Goal: Navigation & Orientation: Understand site structure

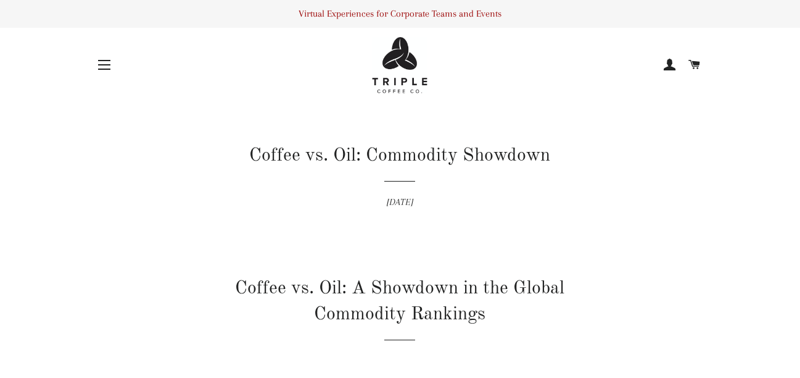
click at [669, 66] on span at bounding box center [670, 65] width 12 height 19
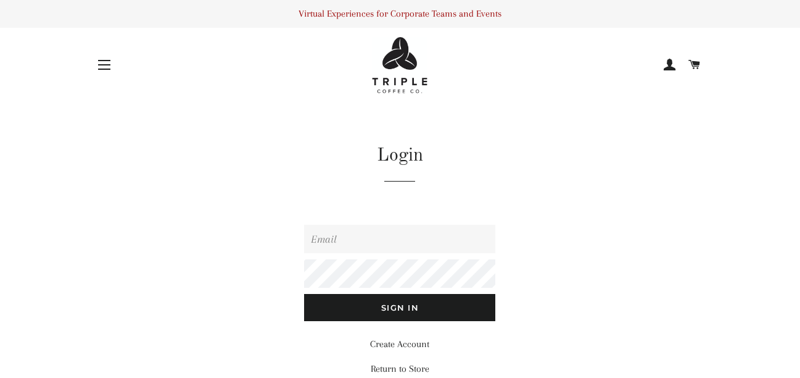
click at [105, 63] on button "Site navigation" at bounding box center [104, 64] width 31 height 31
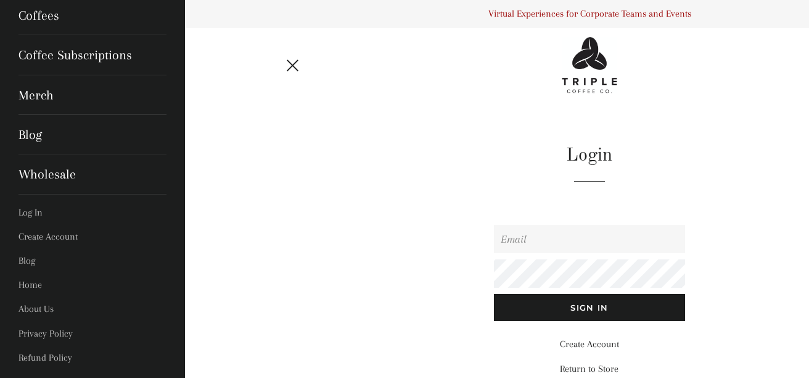
scroll to position [107, 0]
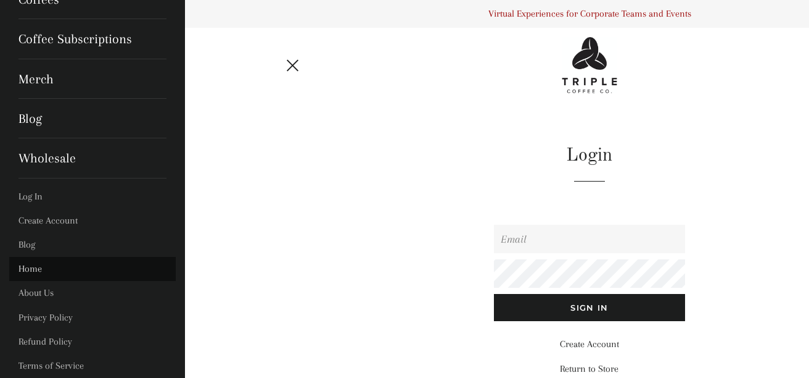
click at [28, 272] on link "Home" at bounding box center [92, 269] width 167 height 24
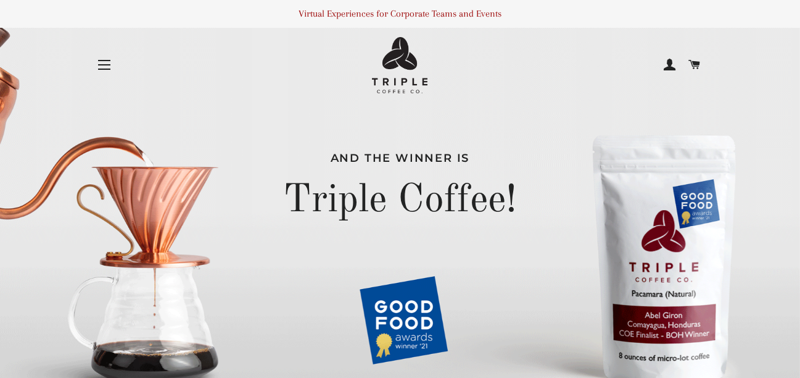
click at [110, 61] on button "Site navigation" at bounding box center [104, 64] width 31 height 31
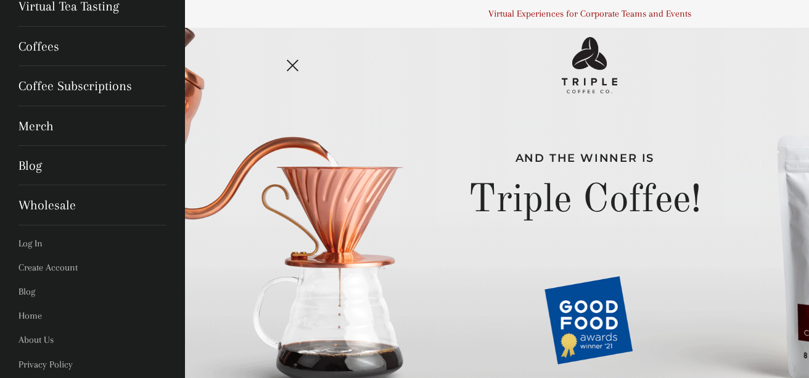
scroll to position [107, 0]
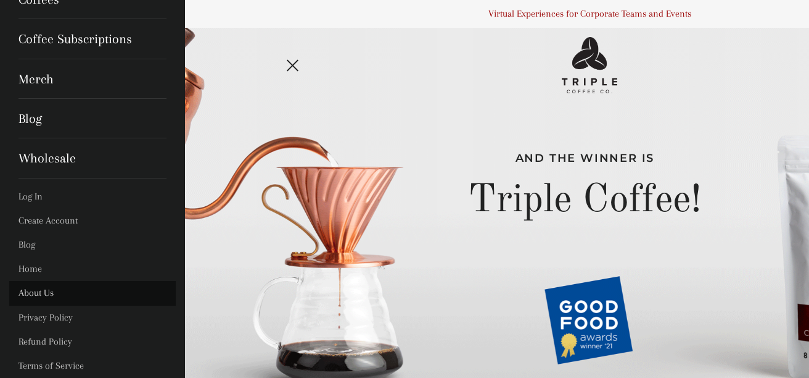
click at [41, 292] on link "About Us" at bounding box center [92, 293] width 167 height 24
